Goal: Task Accomplishment & Management: Complete application form

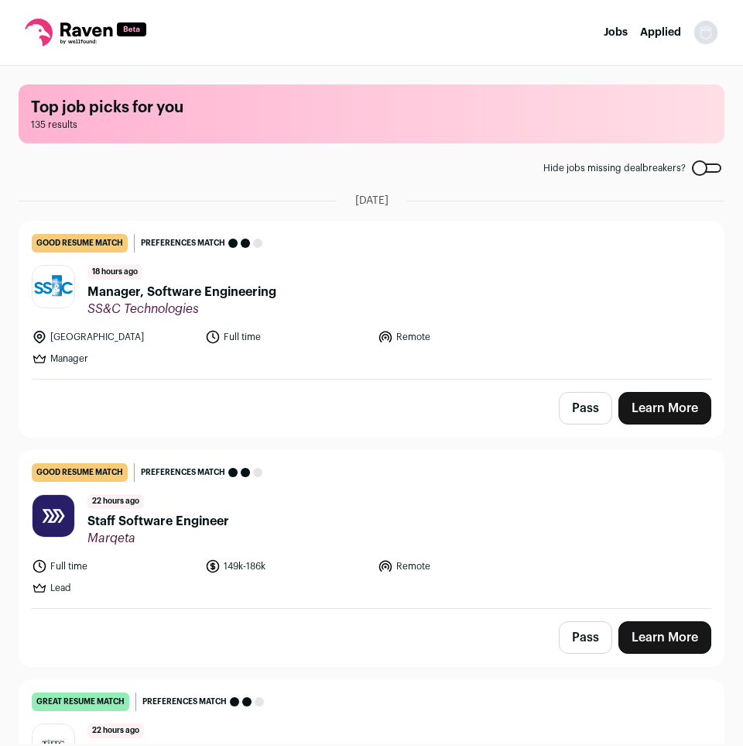
click at [713, 172] on div at bounding box center [706, 167] width 29 height 9
click at [714, 171] on div at bounding box center [706, 167] width 29 height 9
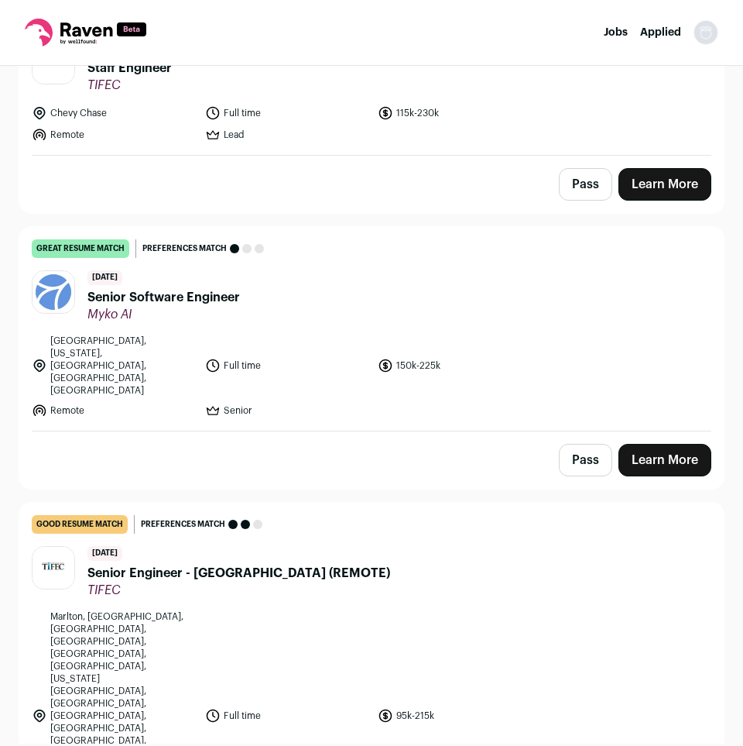
scroll to position [1896, 0]
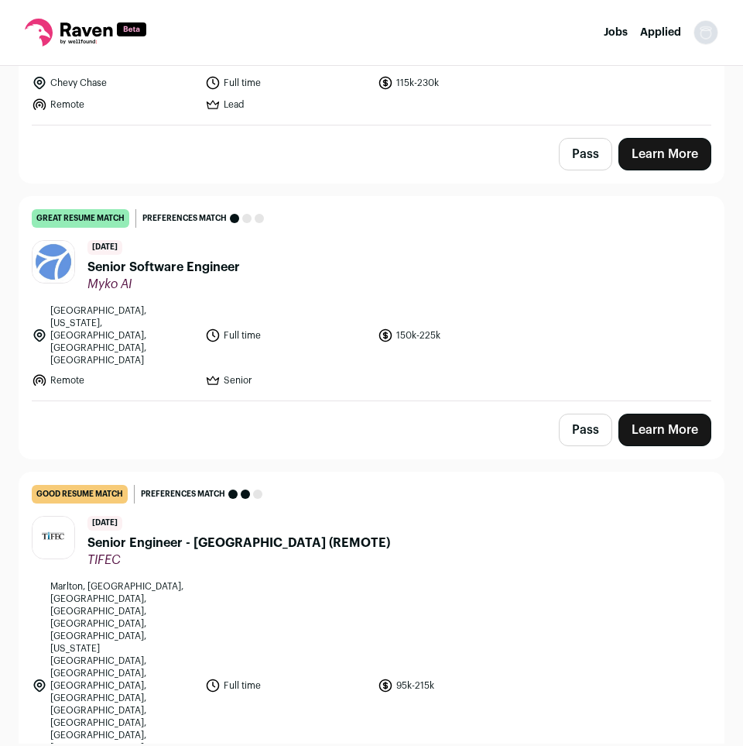
click at [730, 295] on div "Top job picks for you 315 results Hide jobs missing dealbreakers? August 22nd, …" at bounding box center [371, 405] width 743 height 678
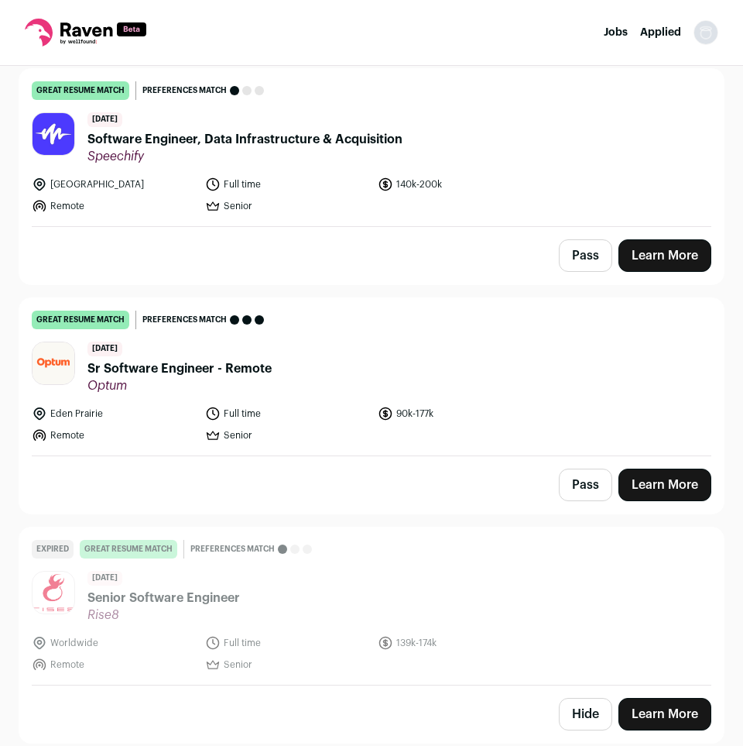
scroll to position [3397, 0]
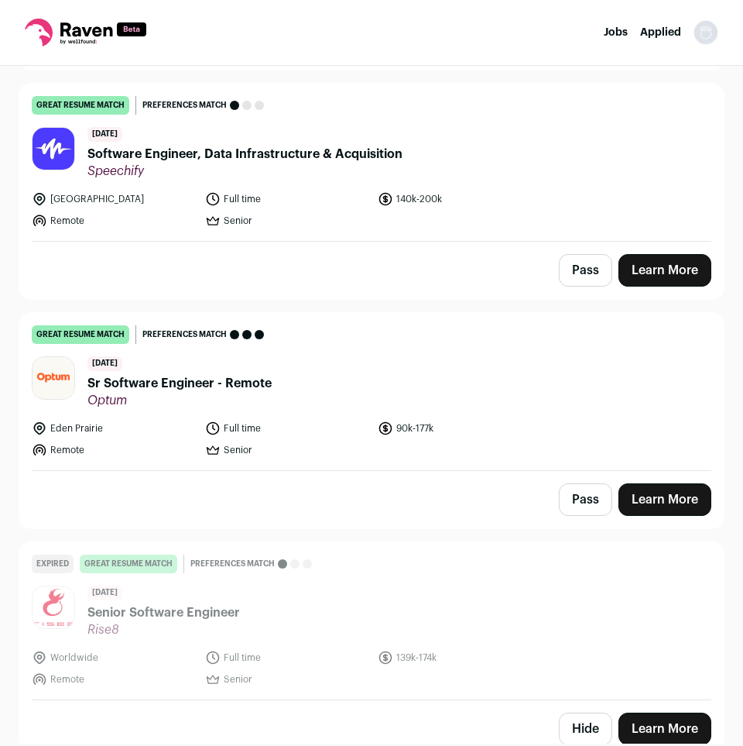
click at [730, 239] on div "Top job picks for you 315 results Hide jobs missing dealbreakers? August 22nd, …" at bounding box center [371, 405] width 743 height 678
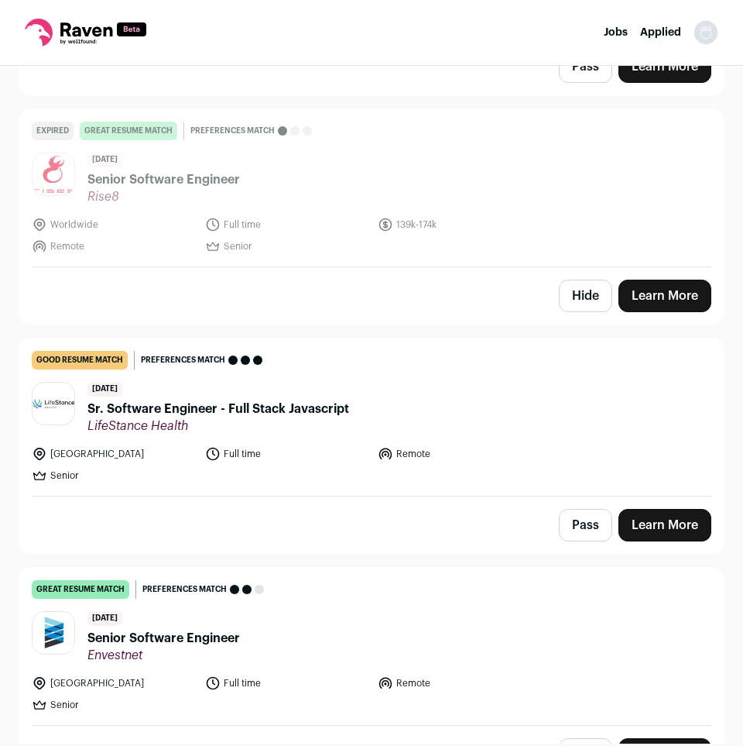
scroll to position [3871, 0]
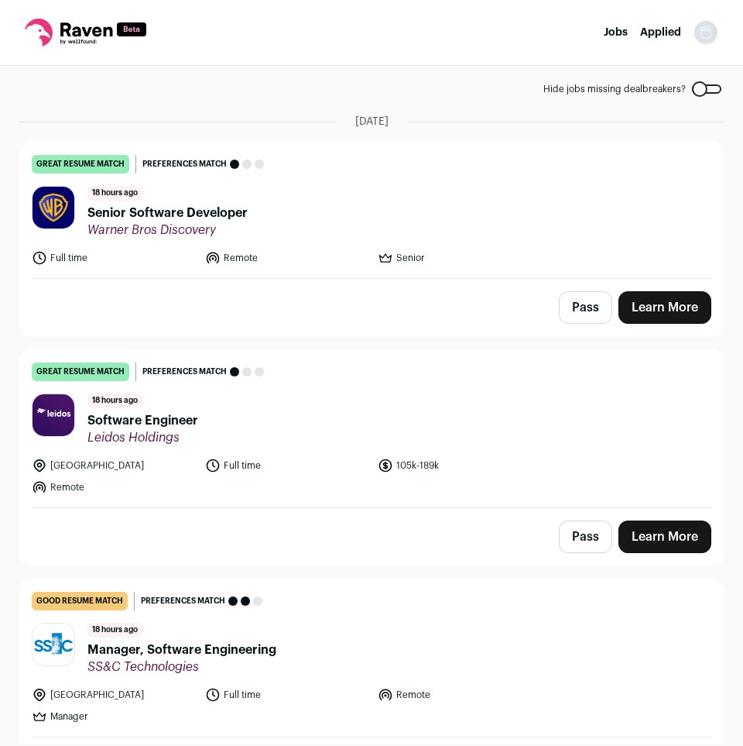
scroll to position [237, 0]
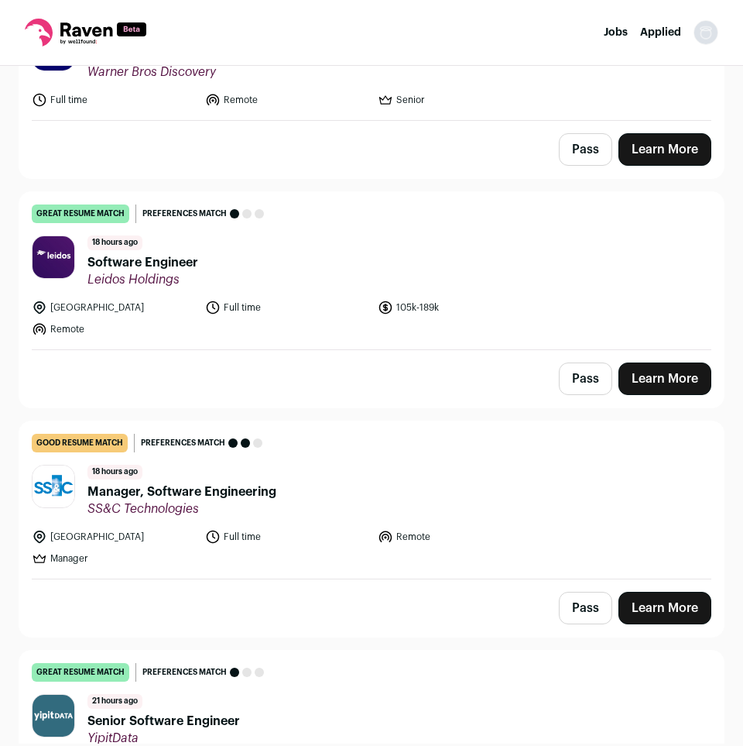
click at [123, 262] on span "Software Engineer" at bounding box center [143, 262] width 111 height 19
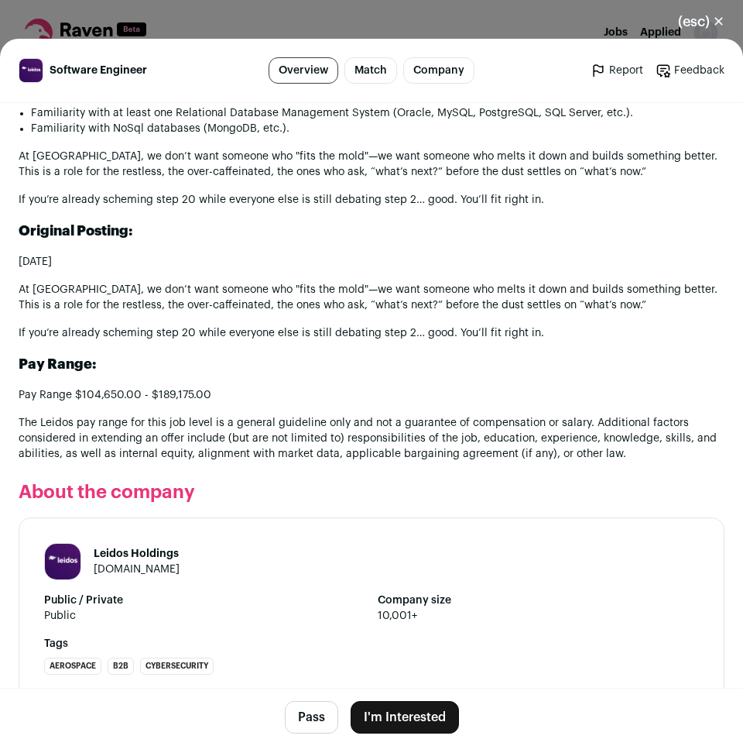
scroll to position [1705, 0]
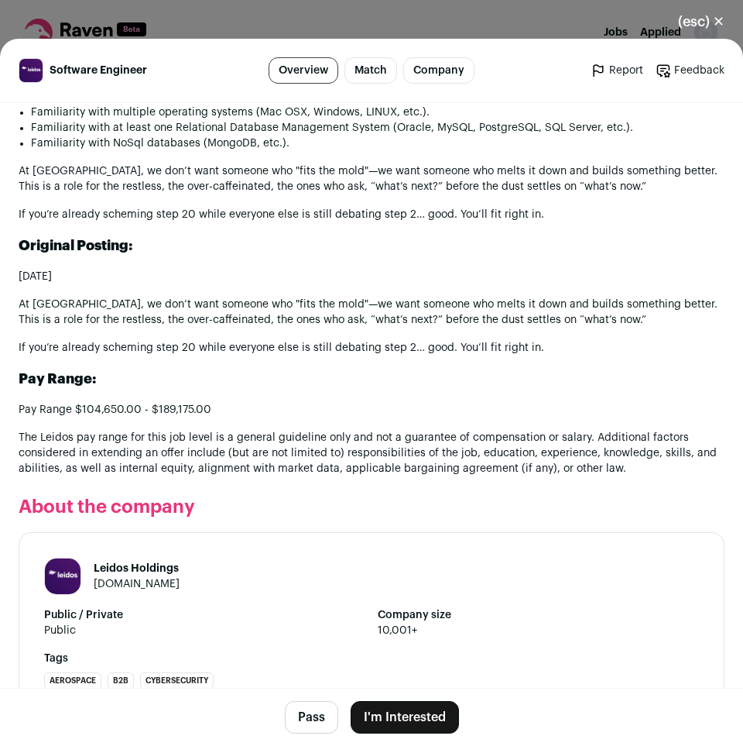
click at [716, 32] on button "(esc) ✕" at bounding box center [702, 22] width 84 height 34
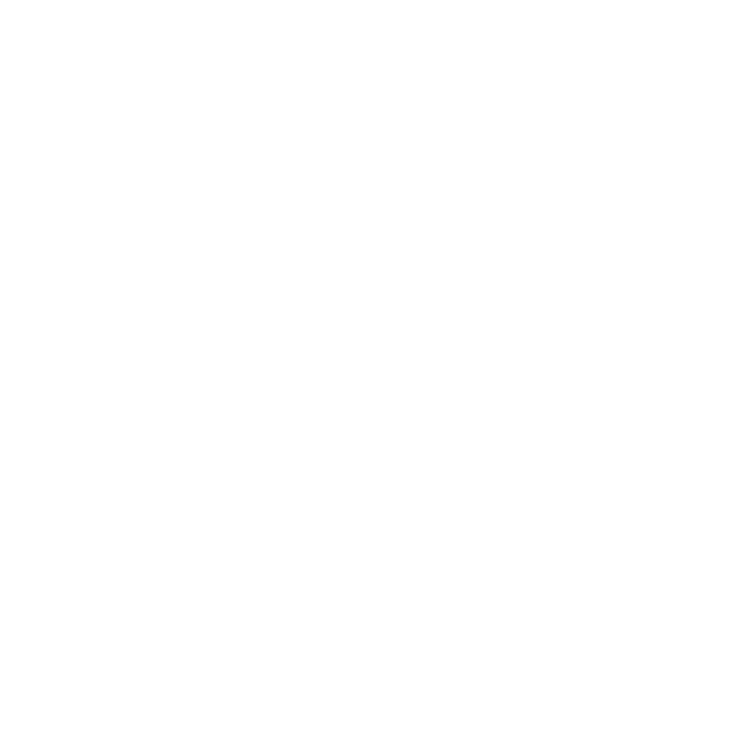
scroll to position [237, 0]
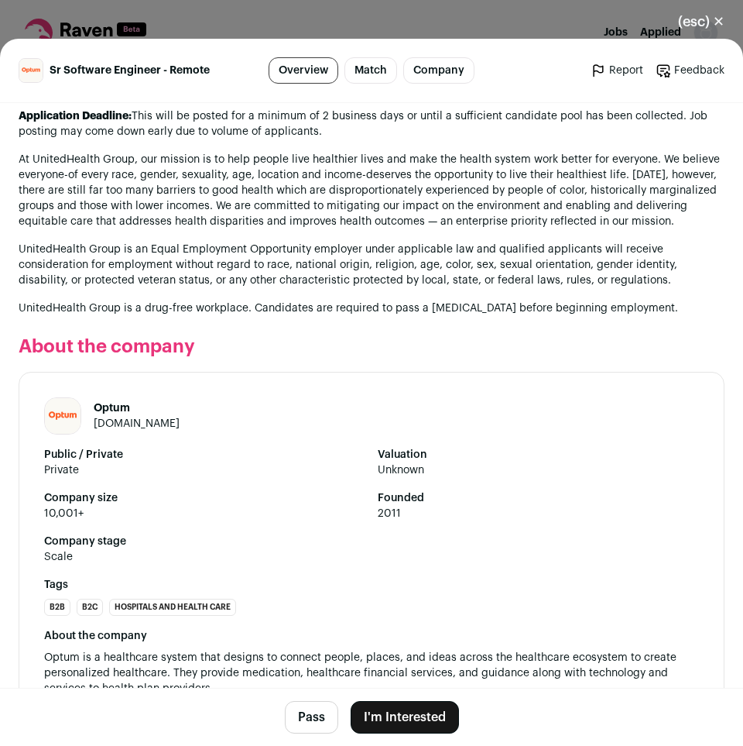
scroll to position [1768, 0]
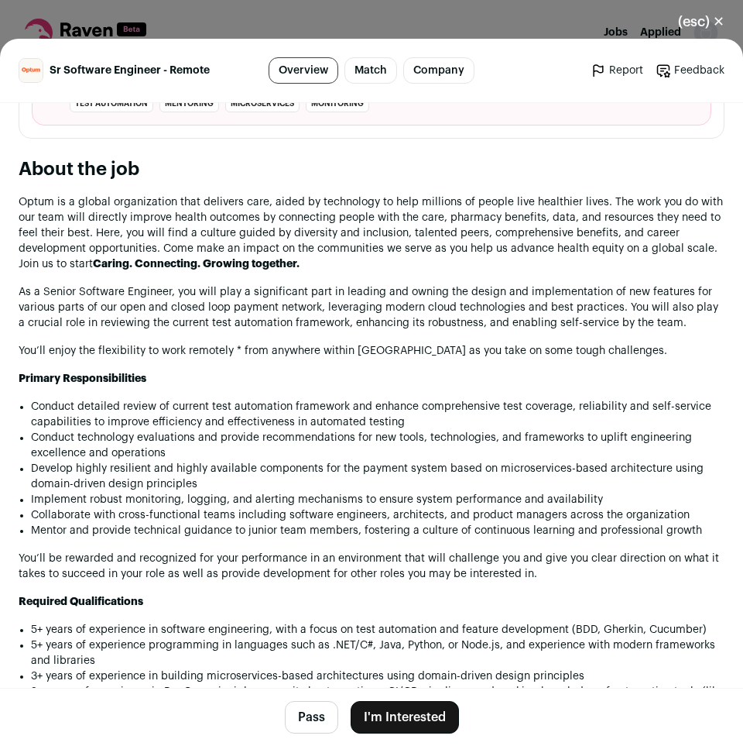
scroll to position [899, 0]
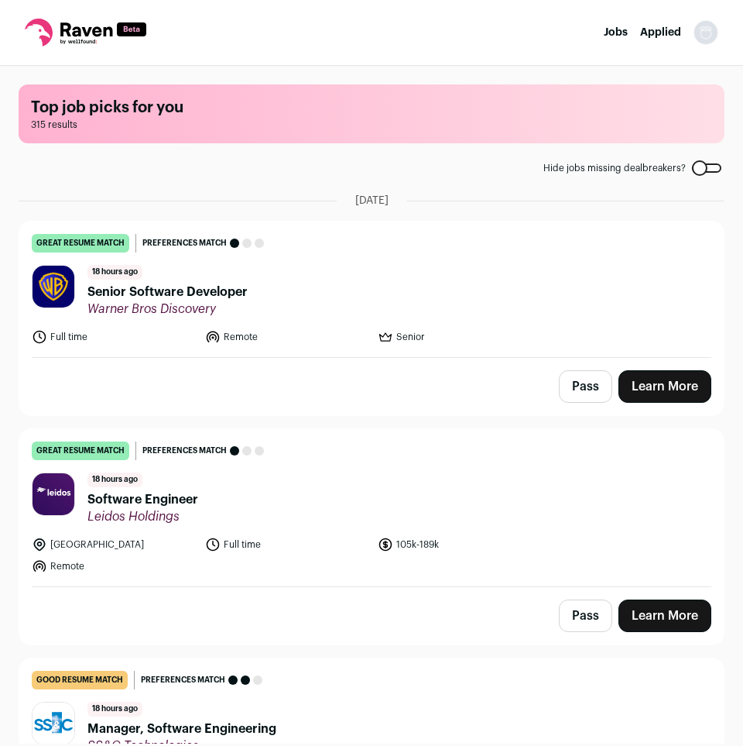
scroll to position [237, 0]
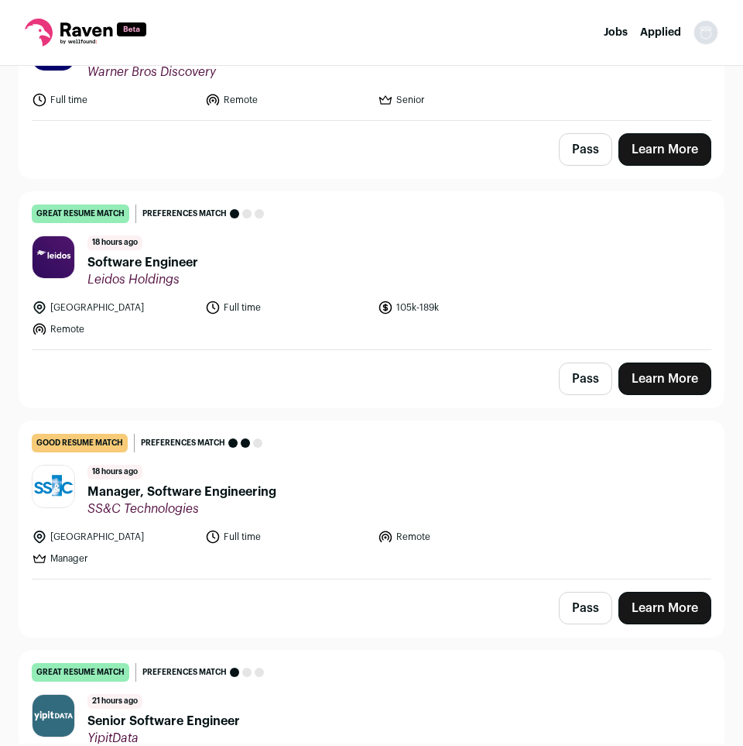
click at [156, 267] on span "Software Engineer" at bounding box center [143, 262] width 111 height 19
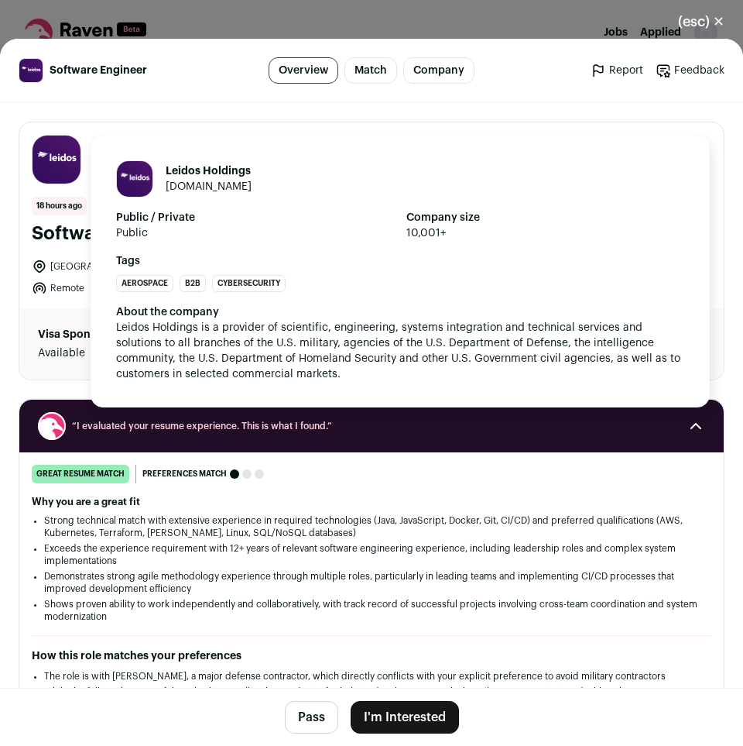
click at [50, 161] on img "Close modal via background" at bounding box center [57, 160] width 48 height 48
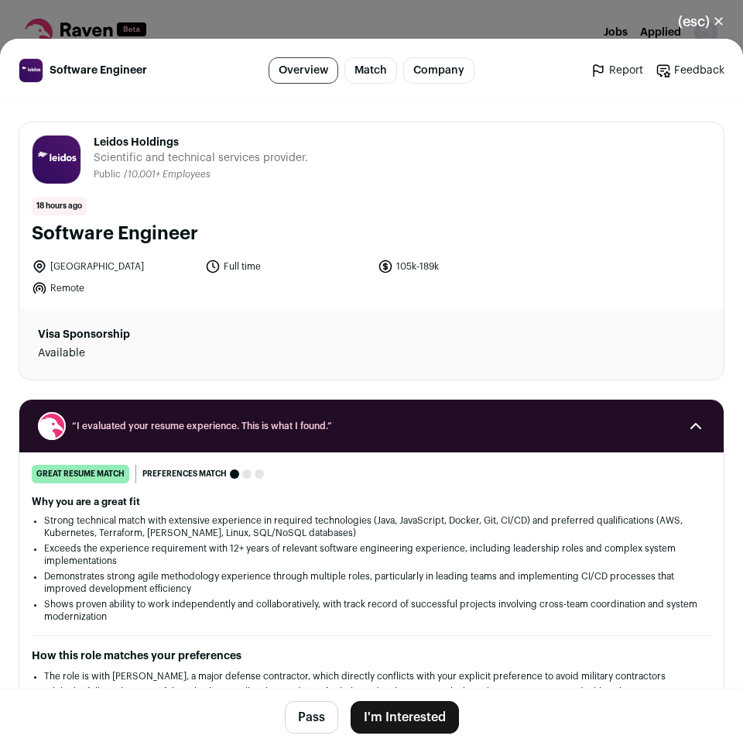
click at [403, 712] on button "I'm Interested" at bounding box center [405, 717] width 108 height 33
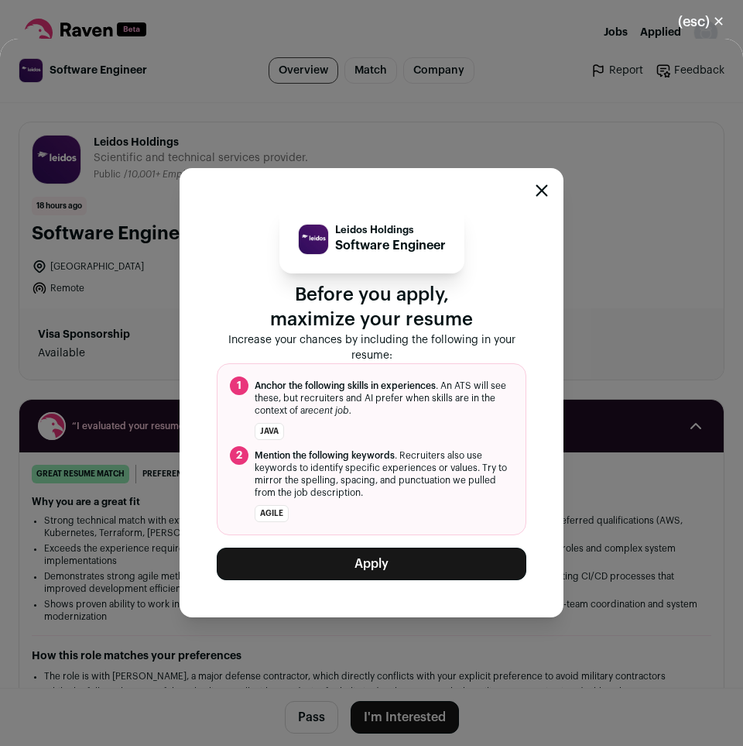
click at [382, 562] on button "Apply" at bounding box center [372, 564] width 310 height 33
